Goal: Task Accomplishment & Management: Manage account settings

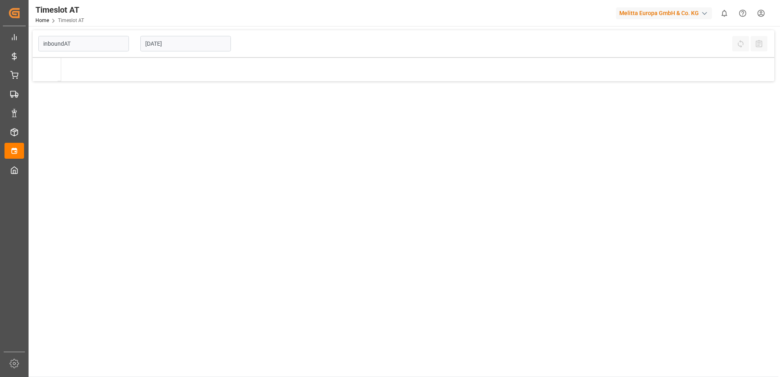
type input "Inbound AT"
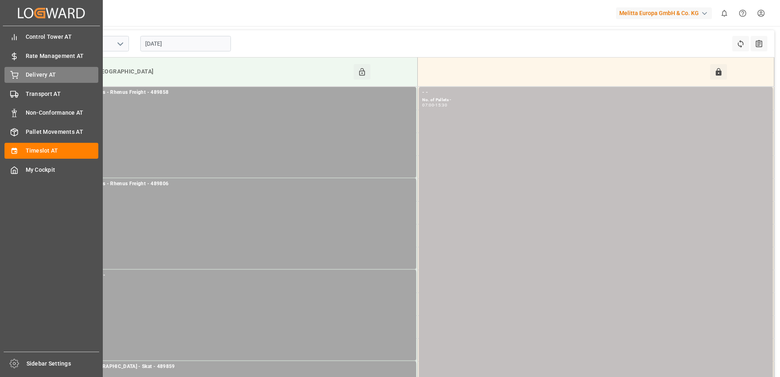
click at [20, 72] on div "Delivery AT Delivery AT" at bounding box center [51, 75] width 94 height 16
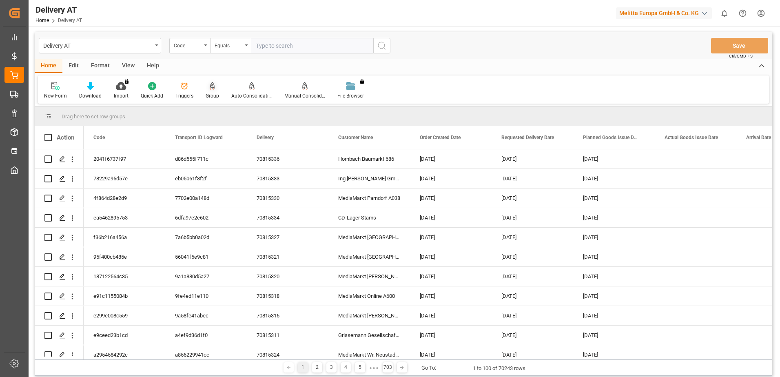
click at [210, 89] on icon at bounding box center [212, 90] width 4 height 2
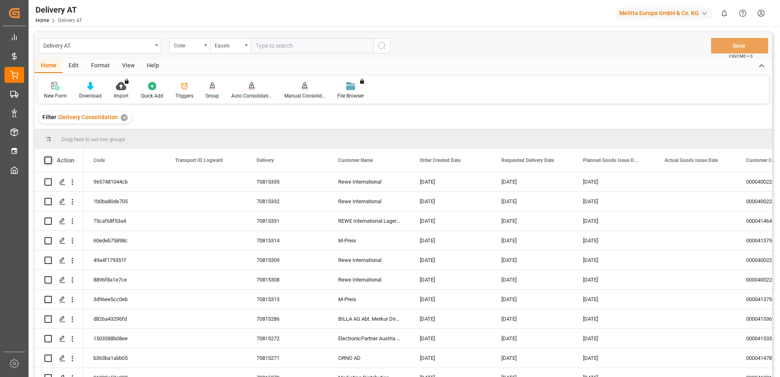
click at [48, 162] on span at bounding box center [47, 160] width 7 height 7
click at [51, 157] on input "checkbox" at bounding box center [51, 157] width 0 height 0
checkbox input "true"
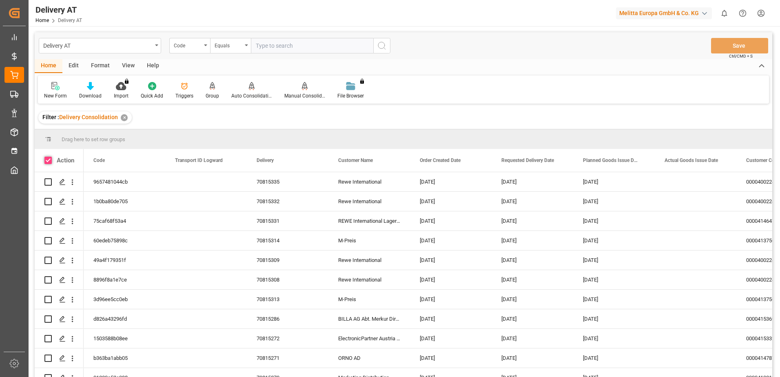
checkbox input "true"
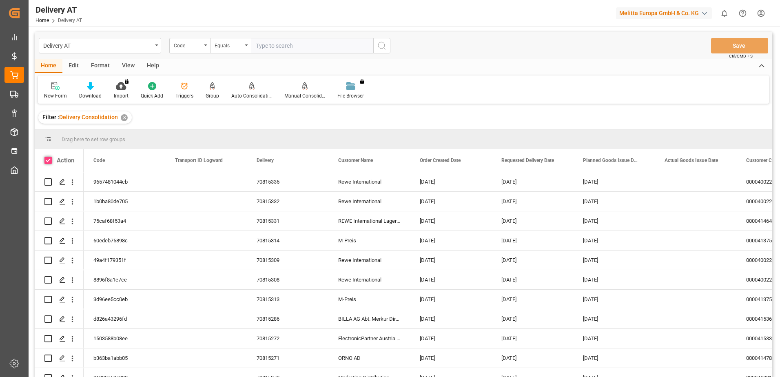
checkbox input "true"
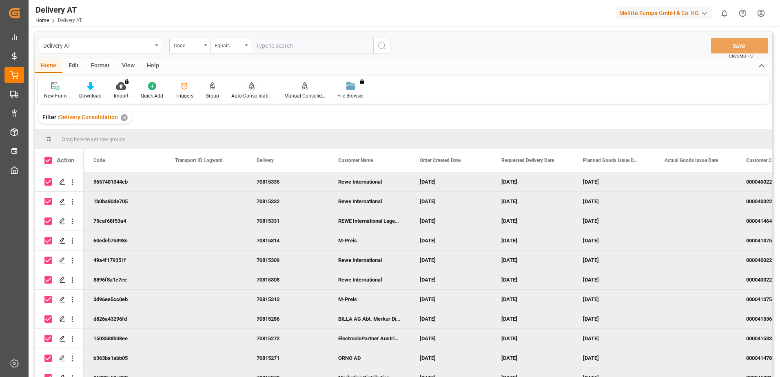
click at [250, 88] on icon at bounding box center [252, 85] width 6 height 7
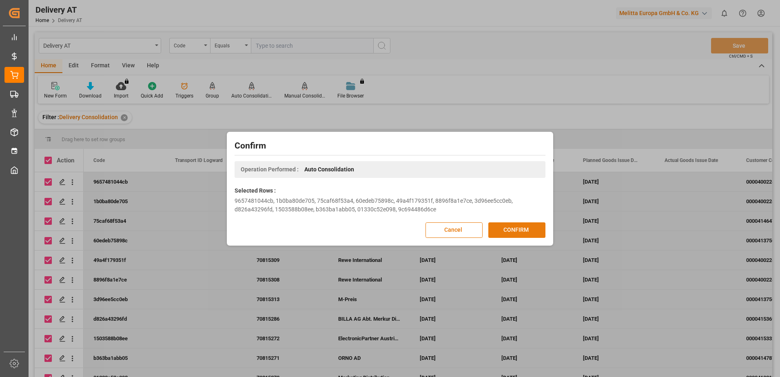
click at [518, 231] on button "CONFIRM" at bounding box center [516, 229] width 57 height 15
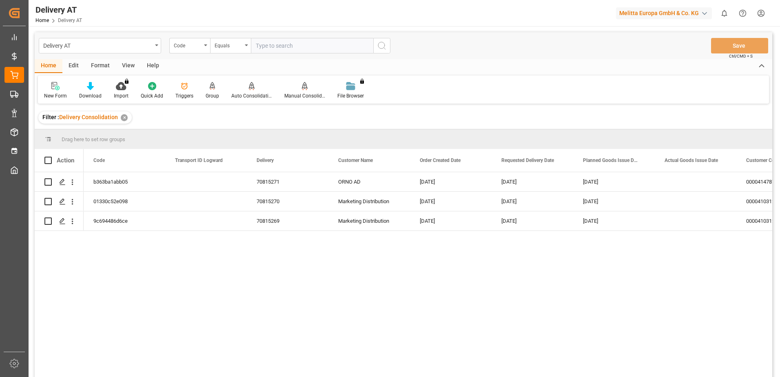
click at [131, 63] on div "View" at bounding box center [128, 66] width 25 height 14
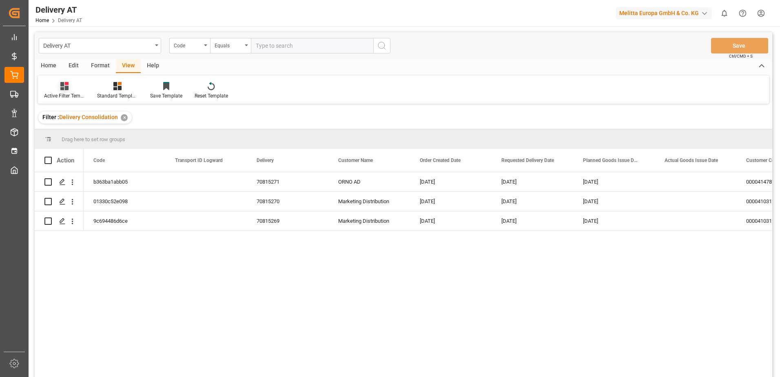
click at [66, 89] on icon at bounding box center [64, 86] width 8 height 8
click at [88, 130] on div "Übersicht" at bounding box center [86, 132] width 71 height 9
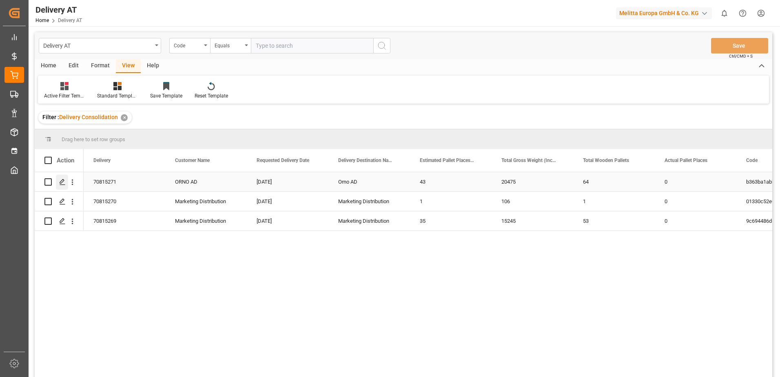
click at [62, 181] on icon "Press SPACE to select this row." at bounding box center [62, 182] width 7 height 7
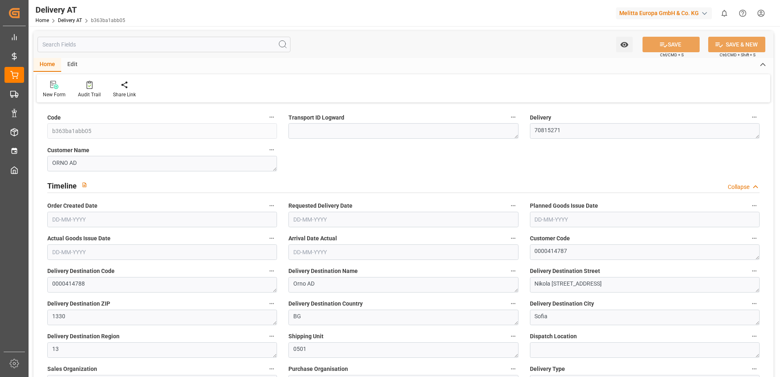
type input "17489.546"
type input "20475"
type input "70187.61"
type input "64"
type input "43"
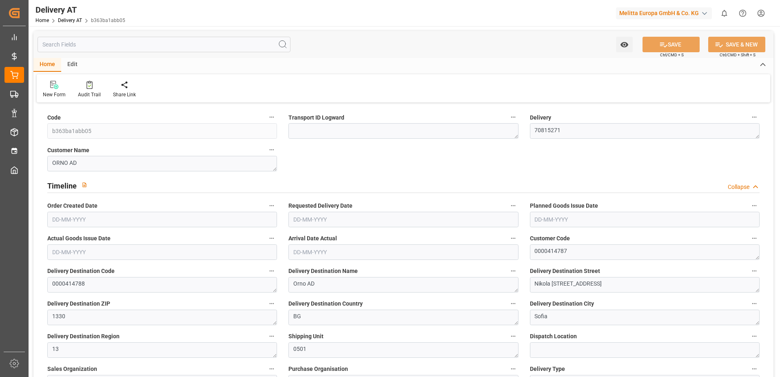
type input "0"
type input "1"
type input "0"
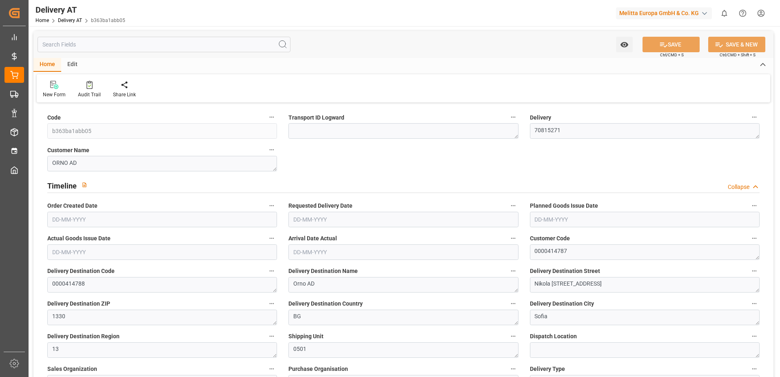
type input "0"
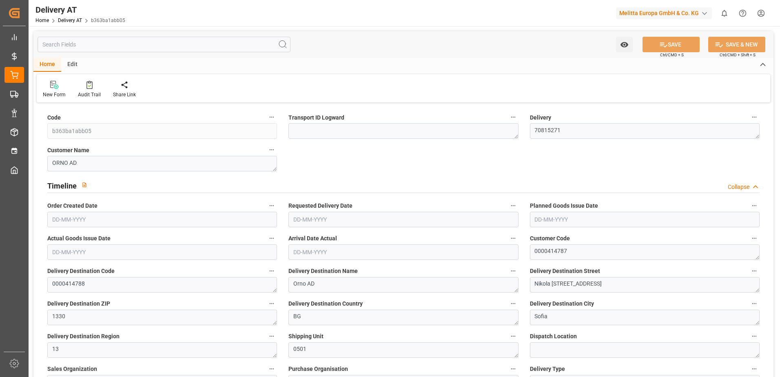
type input "0"
type input "158.1"
type input "94.68"
type input "0"
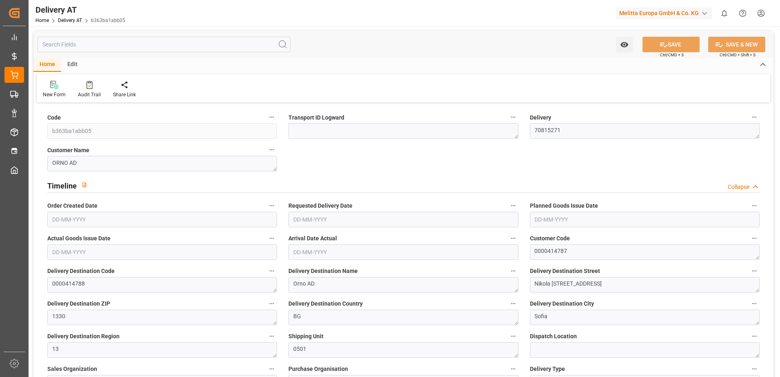
type input "0"
type input "1.5"
type input "0"
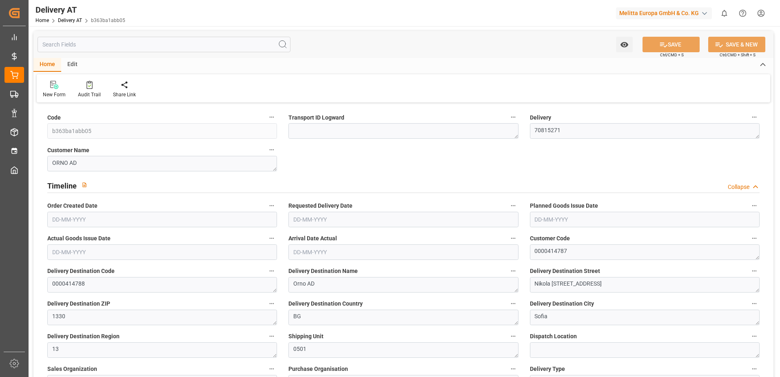
type input "[DATE]"
type input "02-10-2025"
type input "29-09-2025 13:15"
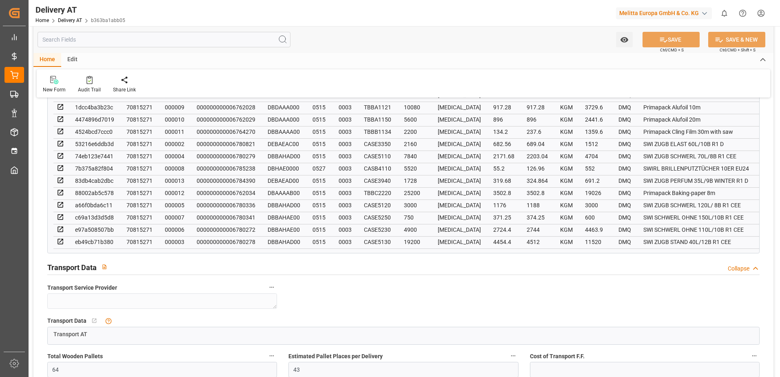
scroll to position [571, 0]
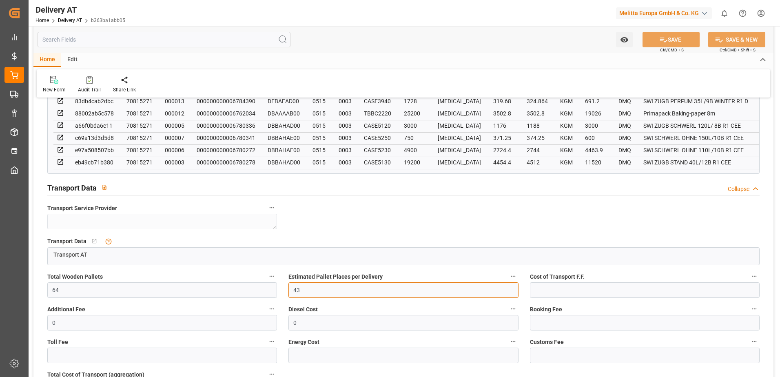
click at [310, 298] on input "43" at bounding box center [403, 289] width 230 height 15
type input "4"
type input "33"
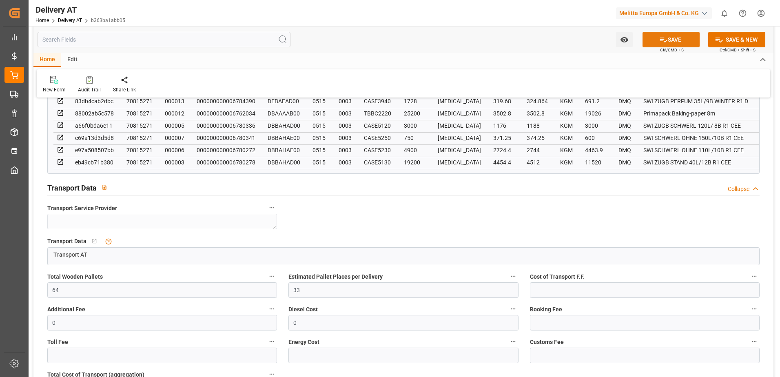
click at [669, 38] on button "SAVE" at bounding box center [670, 39] width 57 height 15
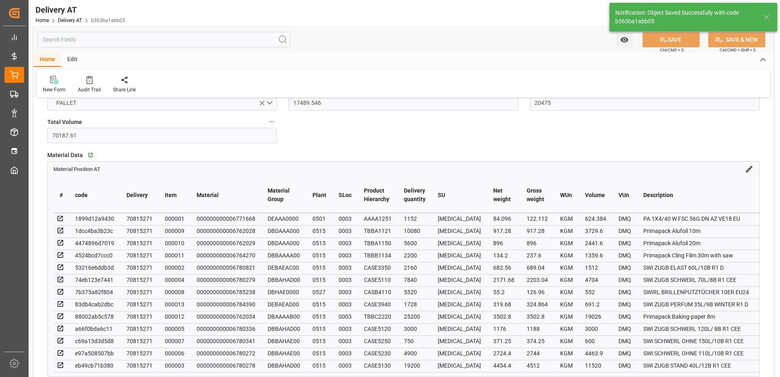
scroll to position [367, 0]
click at [77, 20] on link "Delivery AT" at bounding box center [70, 21] width 24 height 6
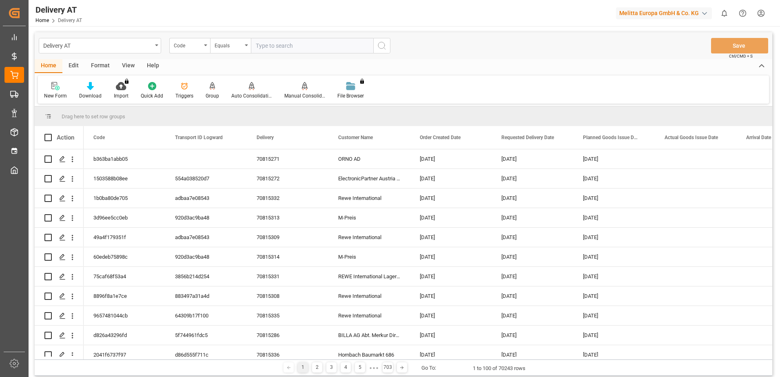
click at [122, 64] on div "View" at bounding box center [128, 66] width 25 height 14
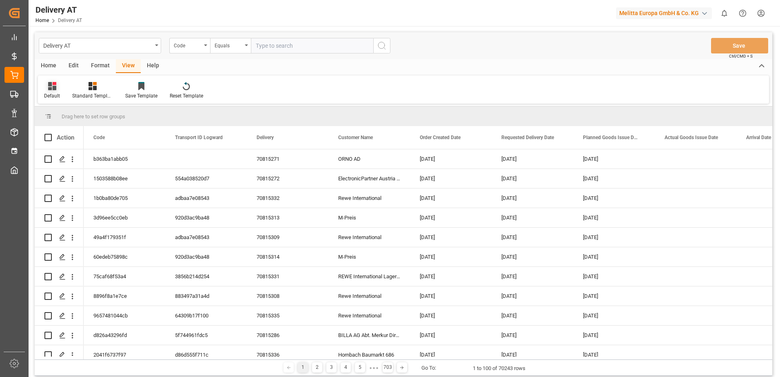
click at [50, 88] on icon at bounding box center [52, 86] width 8 height 8
click at [62, 130] on div "Übersicht" at bounding box center [83, 132] width 71 height 9
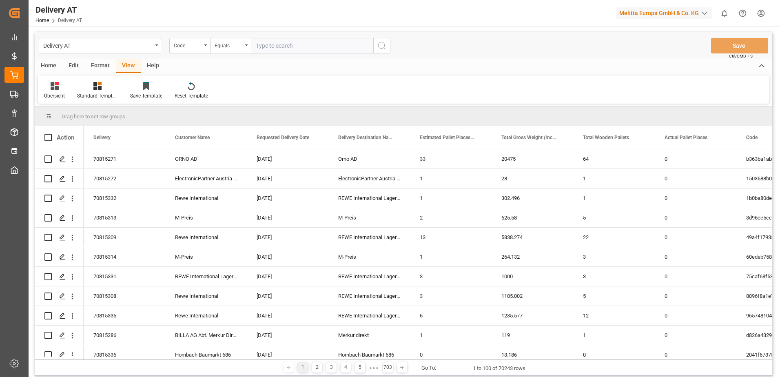
click at [55, 66] on div "Home" at bounding box center [49, 66] width 28 height 14
click at [210, 91] on div "Group" at bounding box center [212, 91] width 26 height 18
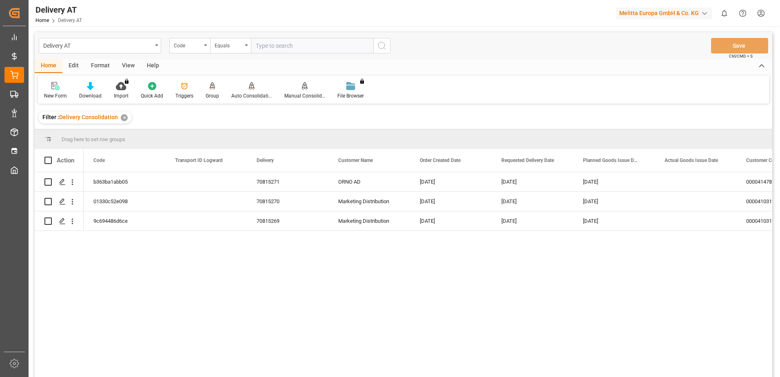
click at [126, 63] on div "View" at bounding box center [128, 66] width 25 height 14
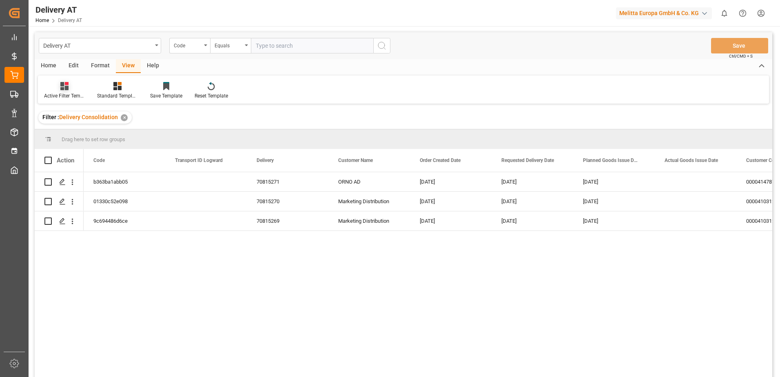
click at [64, 94] on div "Active Filter Template" at bounding box center [64, 95] width 41 height 7
click at [78, 133] on div "Übersicht" at bounding box center [86, 132] width 71 height 9
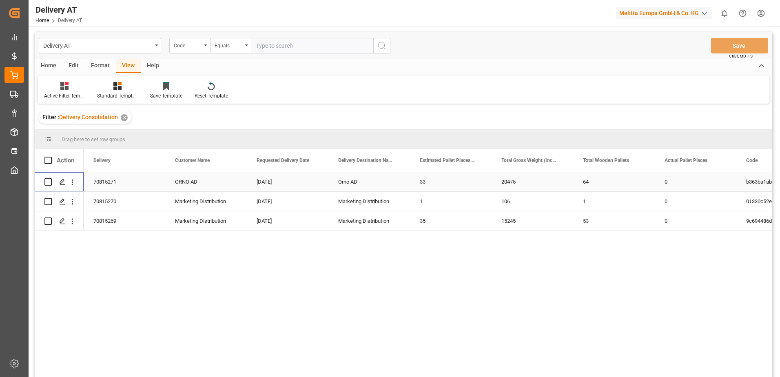
click at [48, 182] on input "Press Space to toggle row selection (unchecked)" at bounding box center [47, 181] width 7 height 7
checkbox input "true"
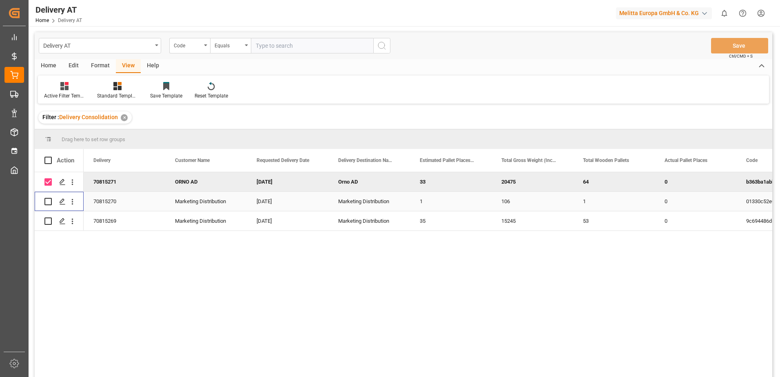
click at [49, 201] on input "Press Space to toggle row selection (unchecked)" at bounding box center [47, 201] width 7 height 7
checkbox input "true"
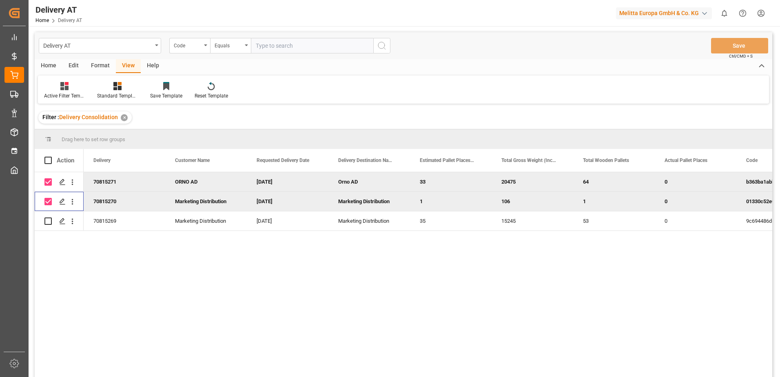
click at [55, 67] on div "Home" at bounding box center [49, 66] width 28 height 14
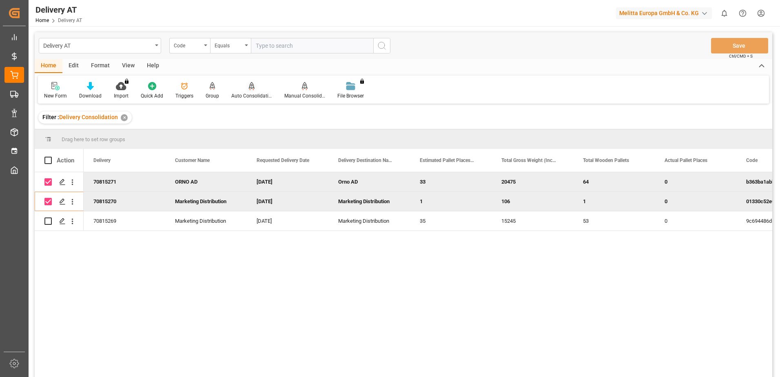
click at [251, 88] on icon at bounding box center [252, 86] width 6 height 8
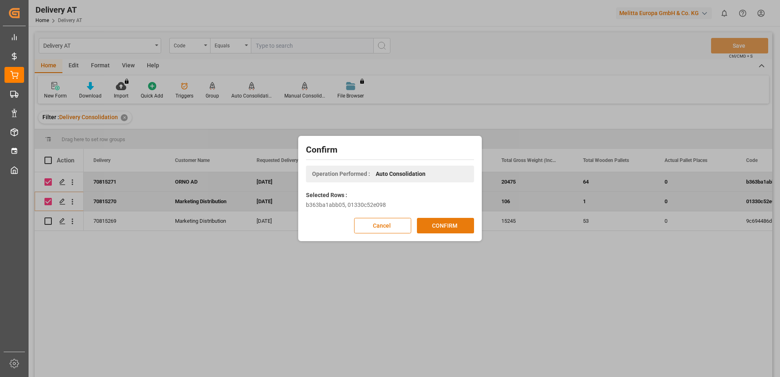
click at [429, 223] on button "CONFIRM" at bounding box center [445, 225] width 57 height 15
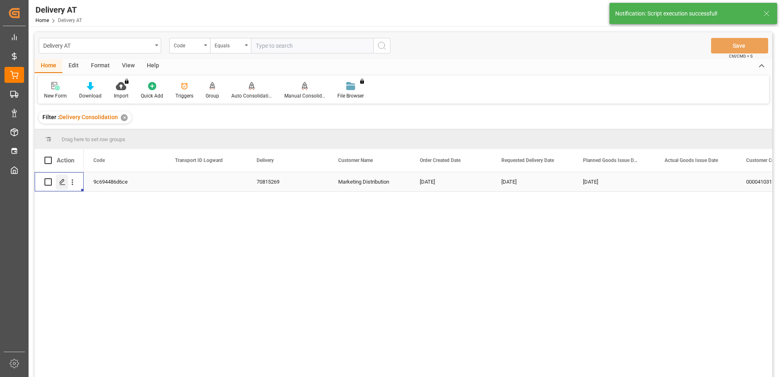
click at [60, 180] on icon "Press SPACE to select this row." at bounding box center [62, 182] width 7 height 7
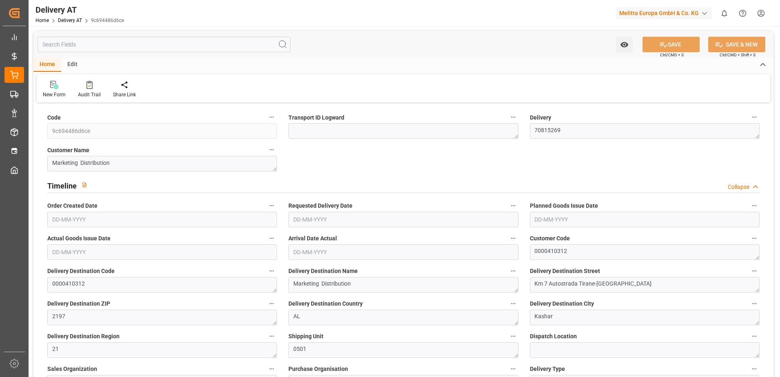
type input "[DATE]"
type input "29-09-2025 12:59"
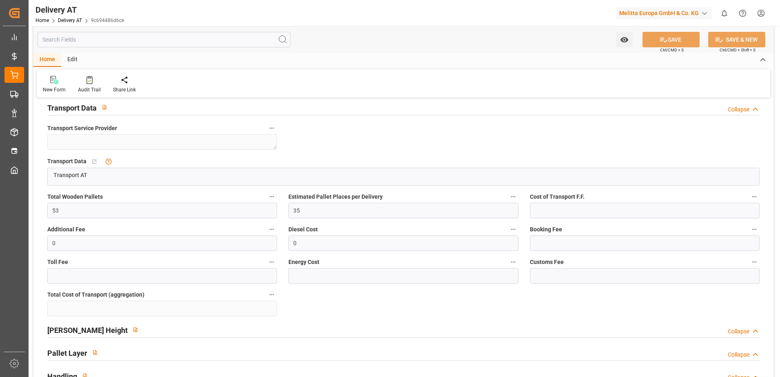
scroll to position [734, 0]
click at [302, 211] on input "35" at bounding box center [403, 209] width 230 height 15
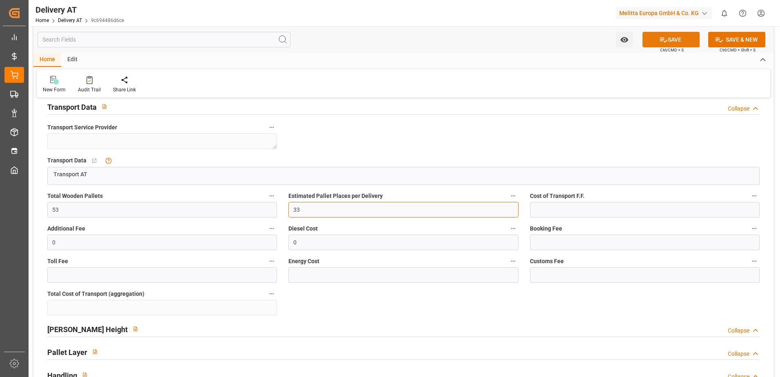
type input "33"
click at [681, 36] on button "SAVE" at bounding box center [670, 39] width 57 height 15
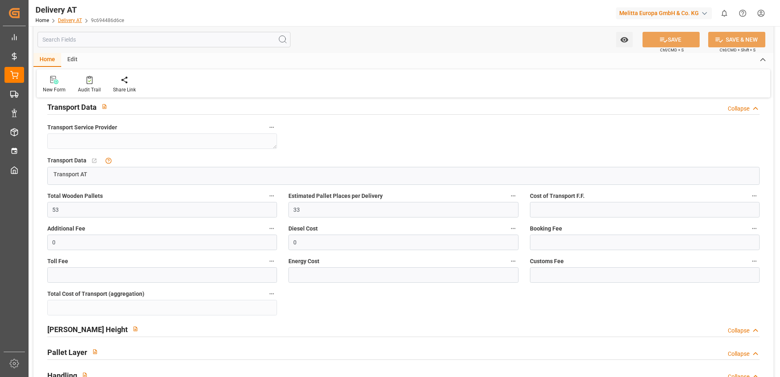
click at [69, 20] on link "Delivery AT" at bounding box center [70, 21] width 24 height 6
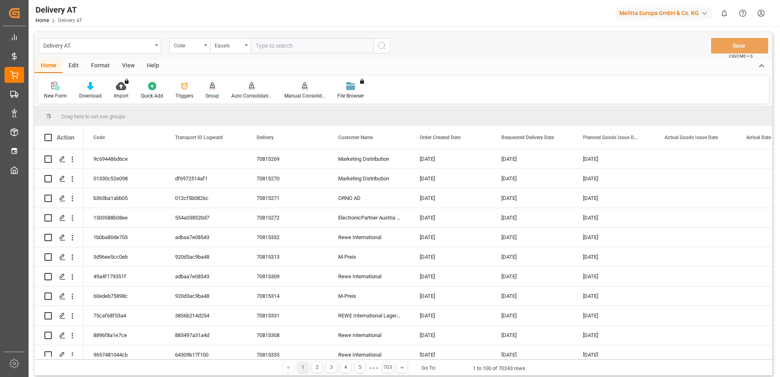
click at [215, 91] on div "Group" at bounding box center [212, 91] width 26 height 18
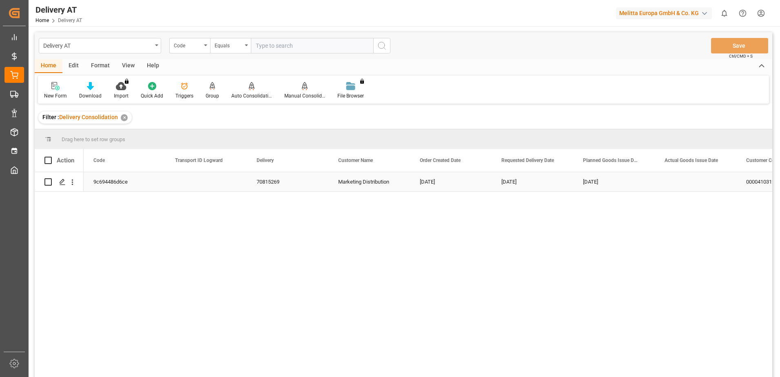
click at [51, 181] on input "Press Space to toggle row selection (unchecked)" at bounding box center [47, 181] width 7 height 7
checkbox input "true"
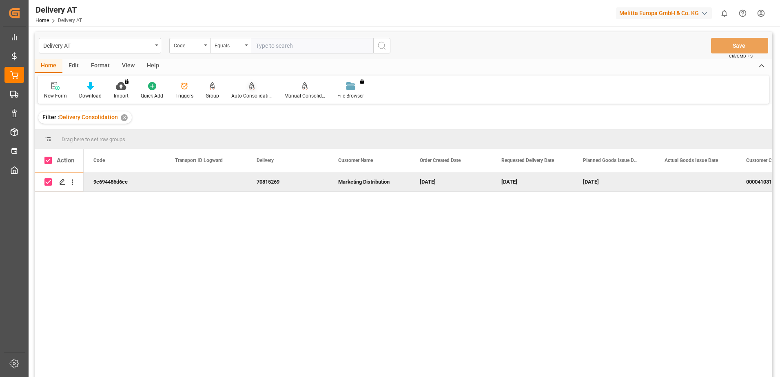
click at [250, 93] on div "Auto Consolidation" at bounding box center [251, 95] width 41 height 7
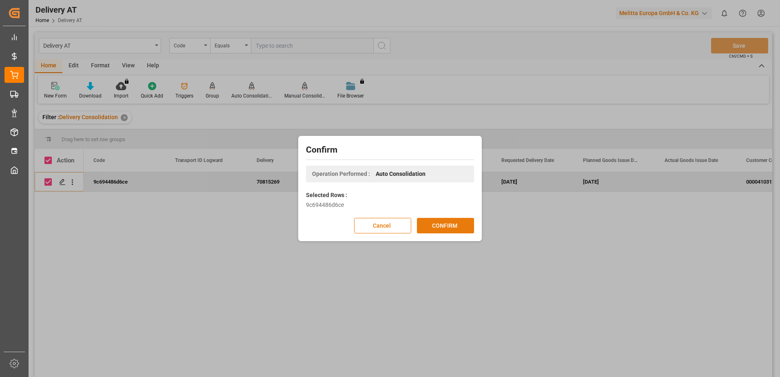
click at [438, 228] on button "CONFIRM" at bounding box center [445, 225] width 57 height 15
